Goal: Task Accomplishment & Management: Use online tool/utility

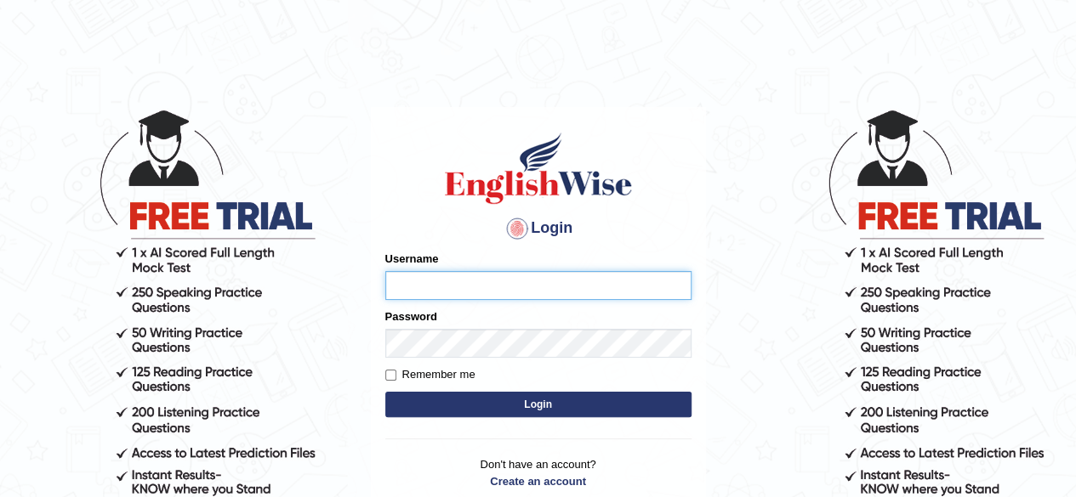
type input "allyssabonion"
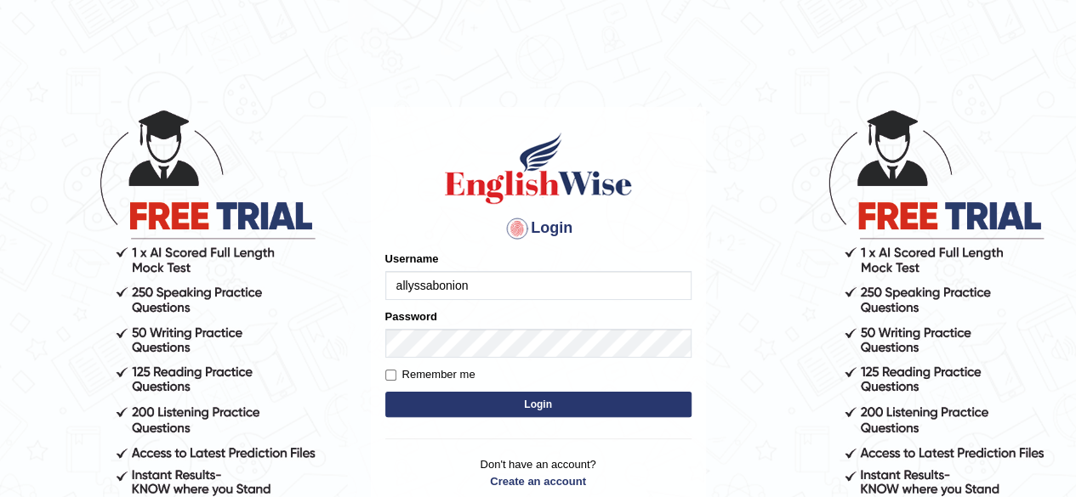
click at [476, 412] on button "Login" at bounding box center [538, 405] width 306 height 26
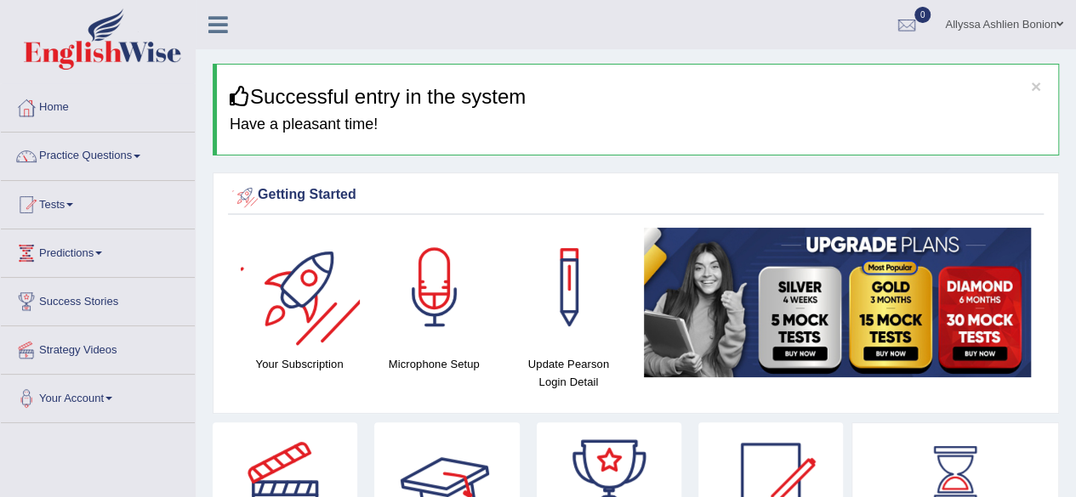
click at [220, 151] on div "× Successful entry in the system Have a pleasant time!" at bounding box center [636, 110] width 846 height 92
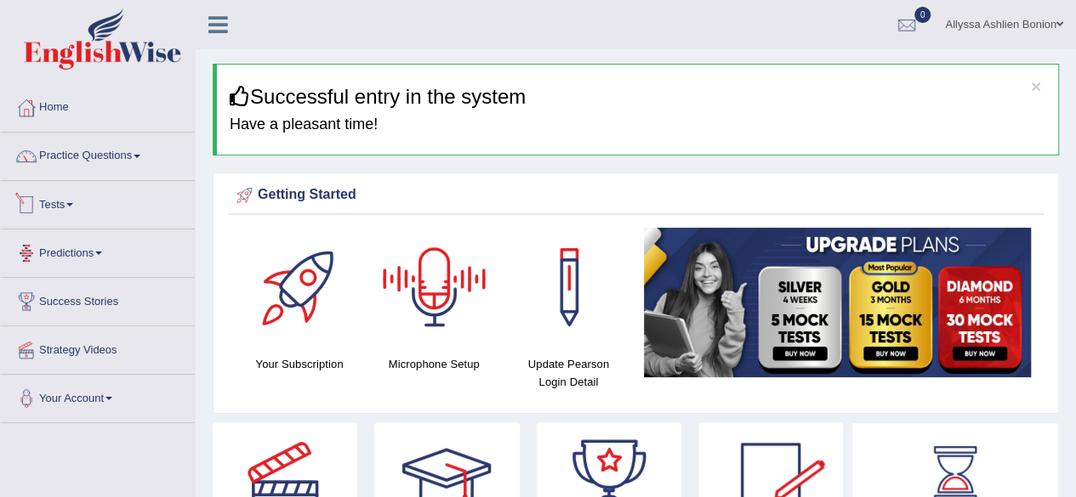
click at [57, 196] on link "Tests" at bounding box center [98, 202] width 194 height 43
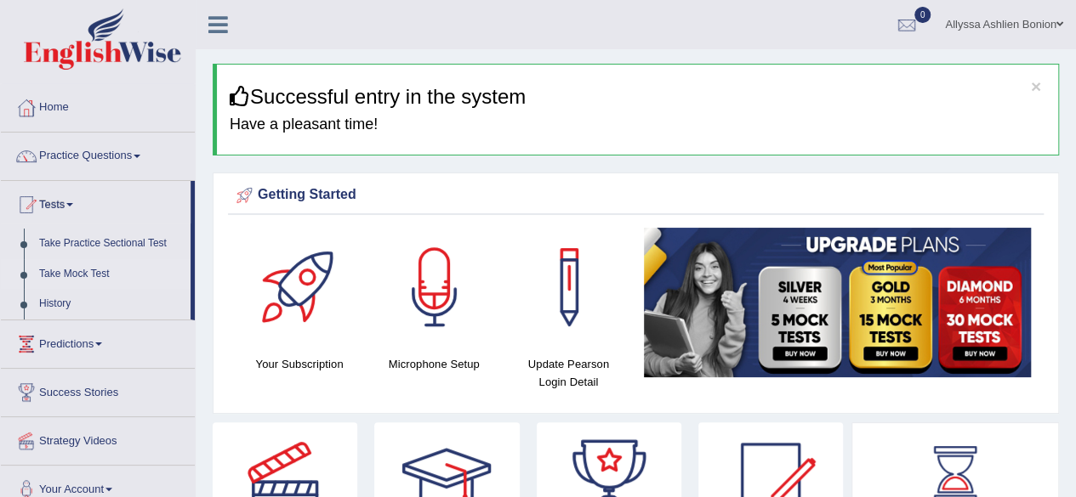
click at [60, 270] on link "Take Mock Test" at bounding box center [110, 274] width 159 height 31
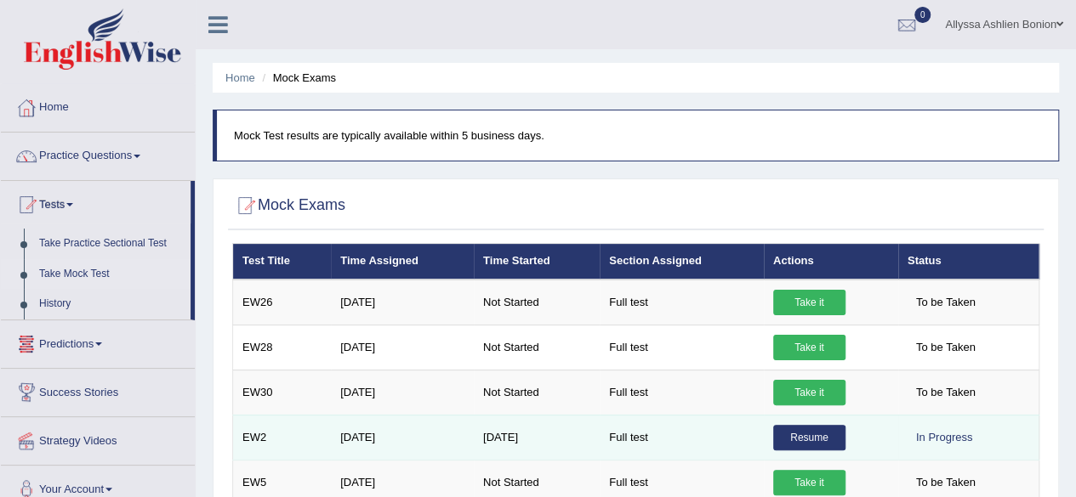
click at [787, 440] on link "Resume" at bounding box center [809, 438] width 72 height 26
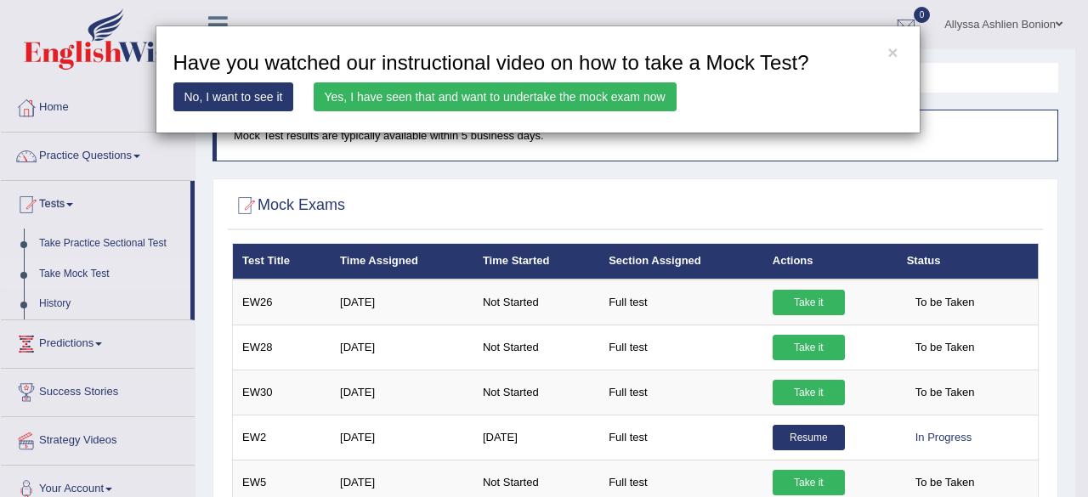
click at [557, 98] on link "Yes, I have seen that and want to undertake the mock exam now" at bounding box center [495, 96] width 363 height 29
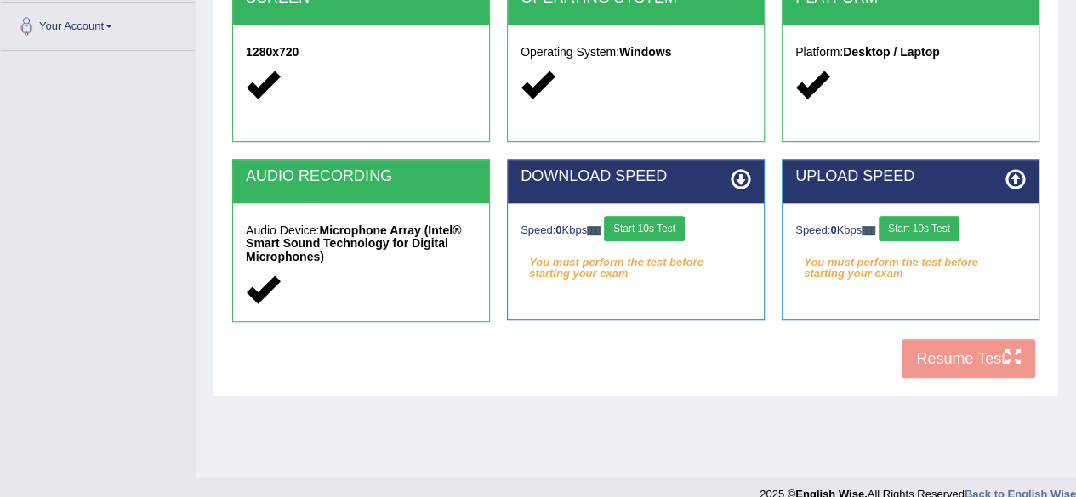
scroll to position [381, 0]
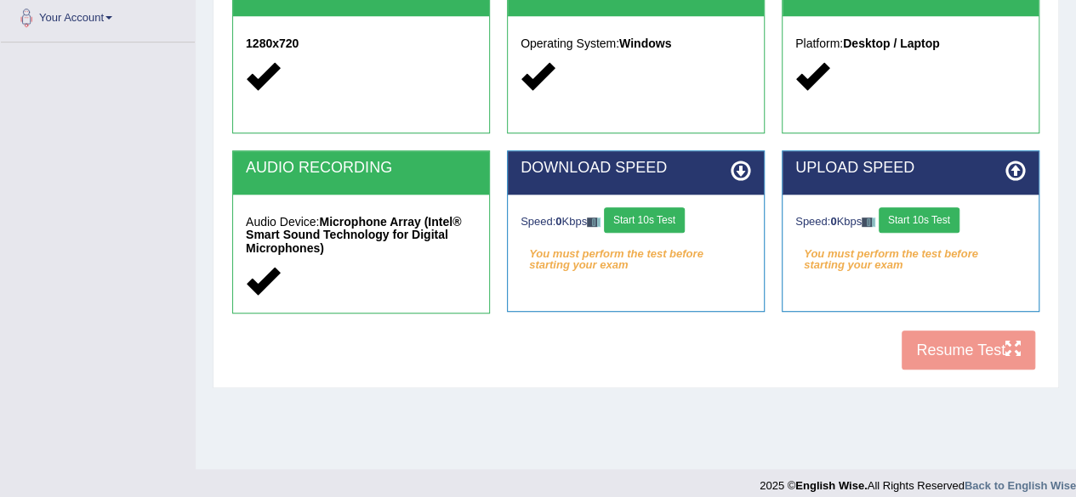
click at [659, 208] on button "Start 10s Test" at bounding box center [644, 220] width 81 height 26
click at [905, 217] on button "Start 10s Test" at bounding box center [918, 220] width 81 height 26
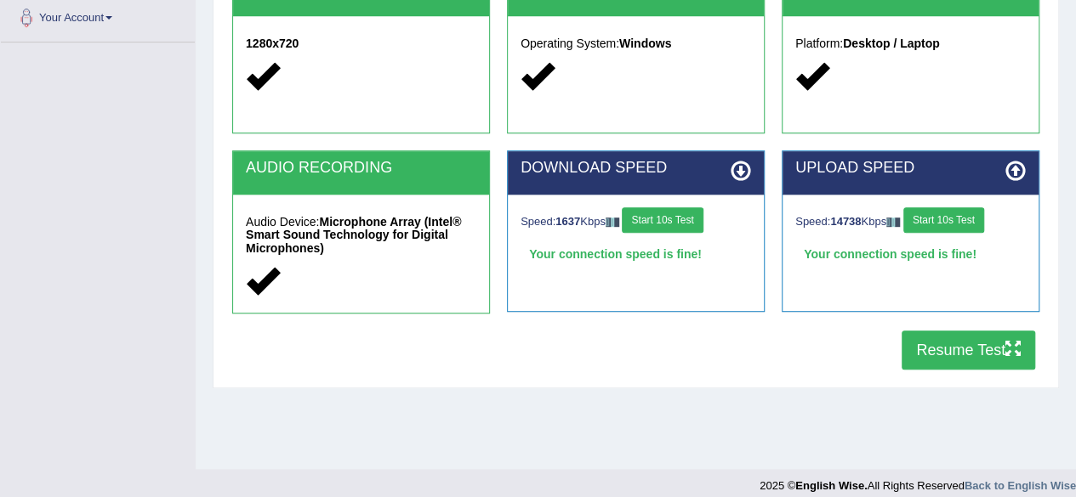
click at [942, 355] on button "Resume Test" at bounding box center [968, 350] width 134 height 39
